Goal: Navigation & Orientation: Find specific page/section

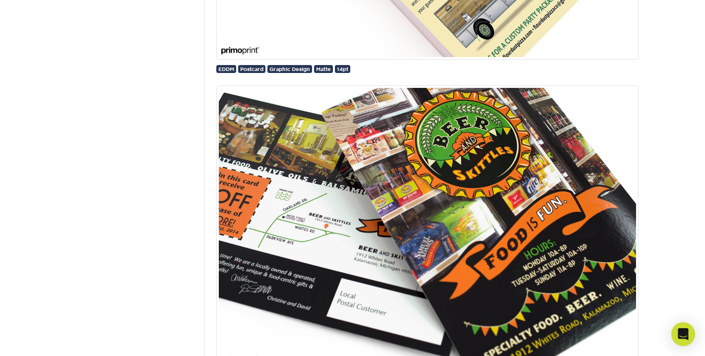
scroll to position [685, 0]
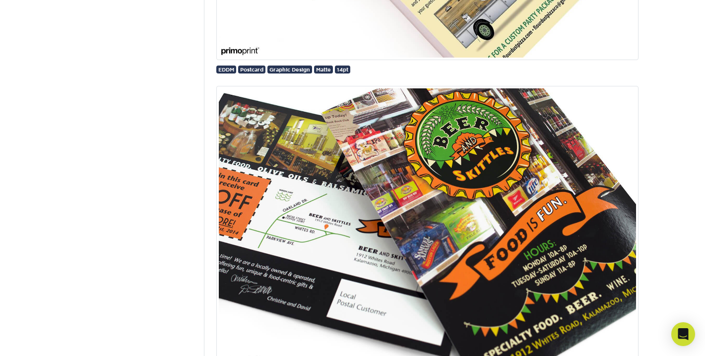
click at [276, 206] on img at bounding box center [427, 227] width 422 height 283
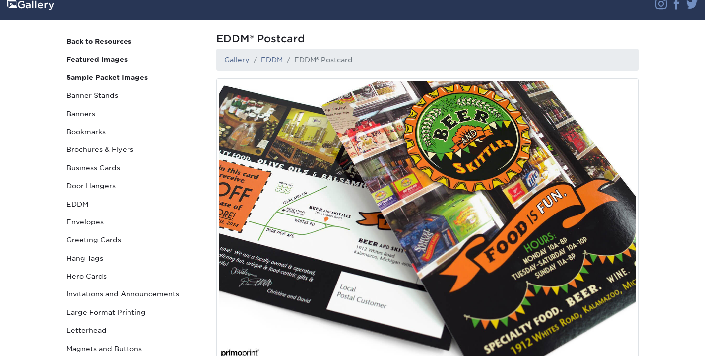
scroll to position [74, 0]
